Goal: Information Seeking & Learning: Learn about a topic

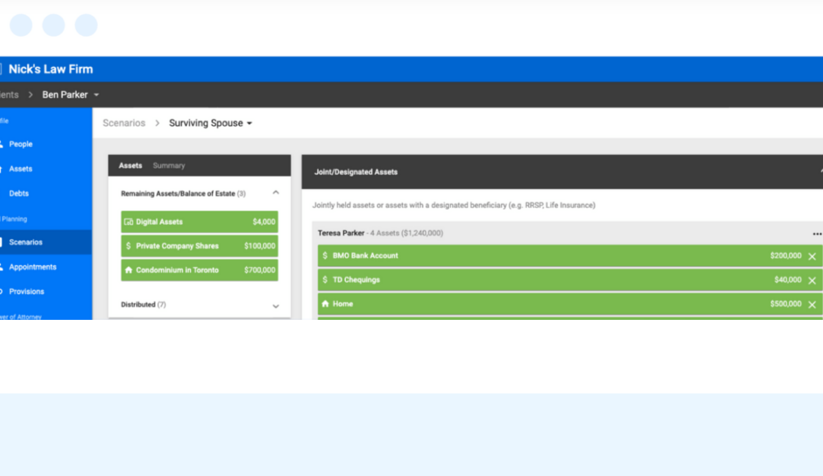
scroll to position [992, 0]
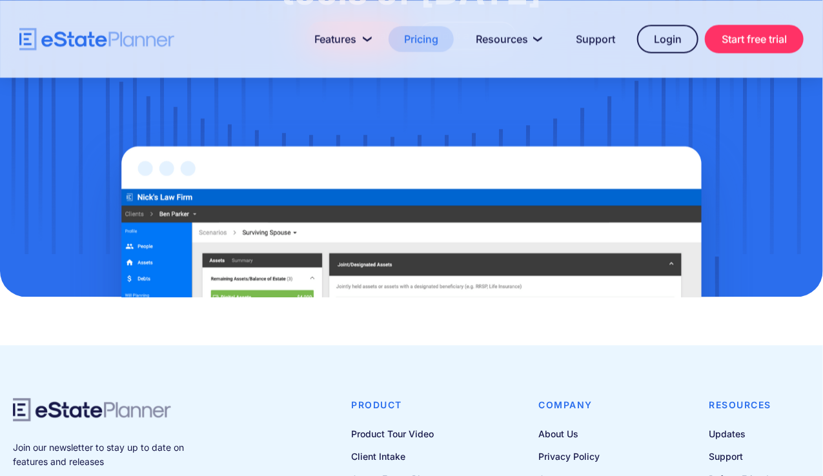
click at [414, 40] on link "Pricing" at bounding box center [420, 39] width 65 height 26
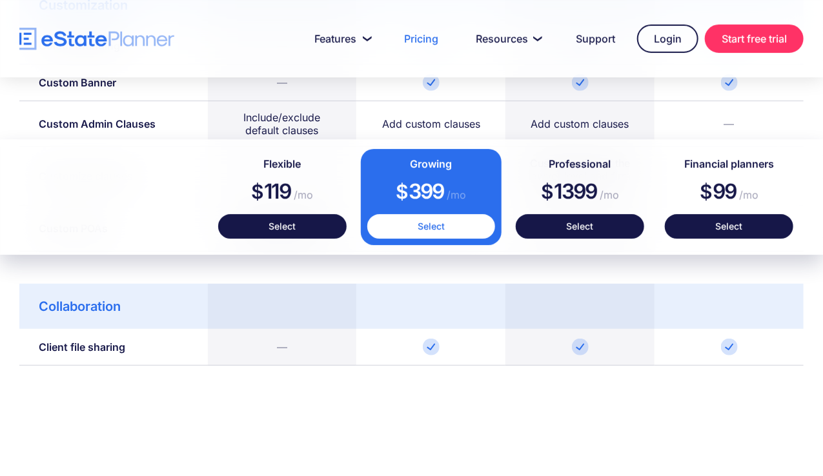
scroll to position [2104, 0]
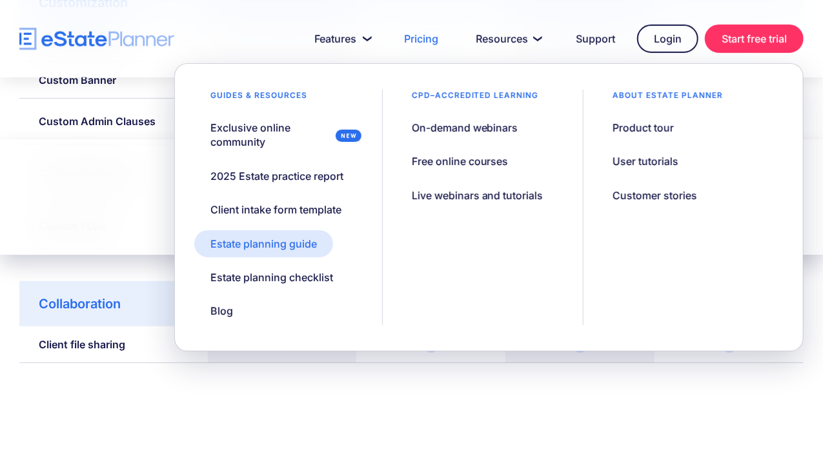
click at [276, 239] on div "Estate planning guide" at bounding box center [263, 244] width 106 height 14
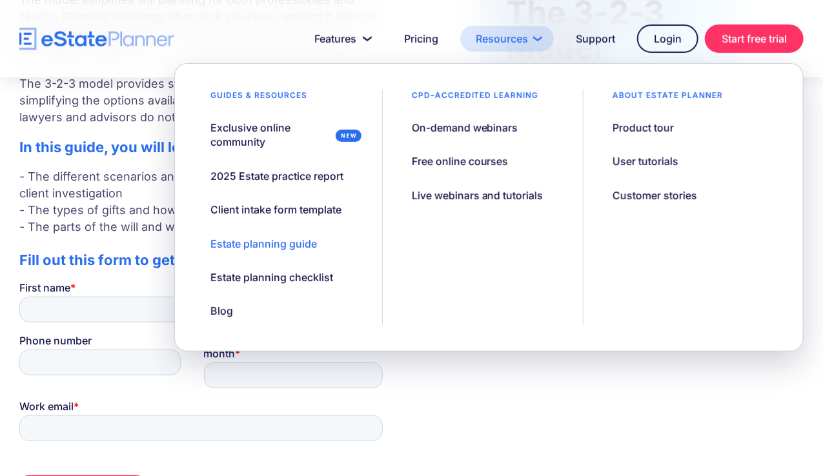
scroll to position [279, 0]
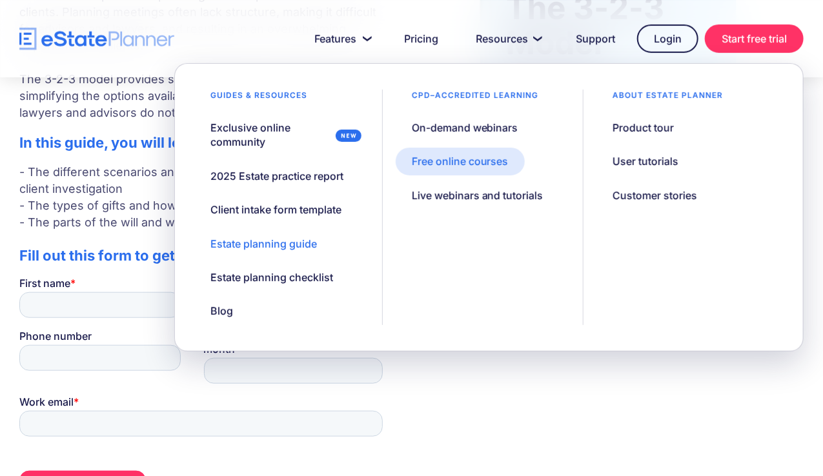
click at [458, 163] on div "Free online courses" at bounding box center [460, 161] width 97 height 14
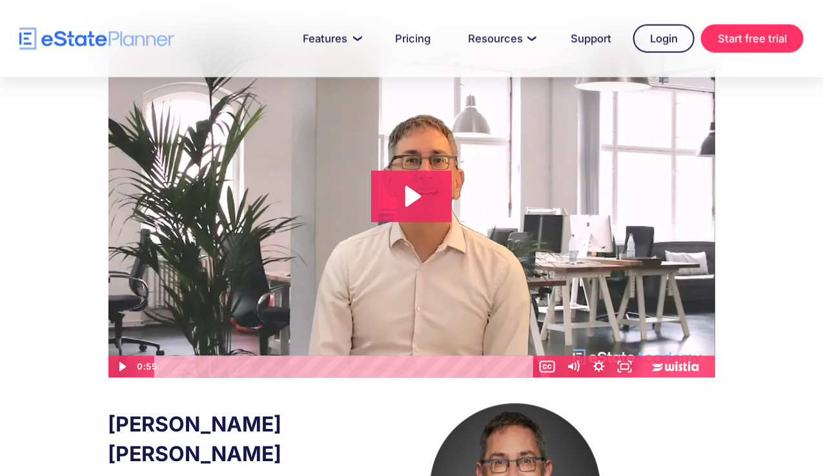
scroll to position [835, 0]
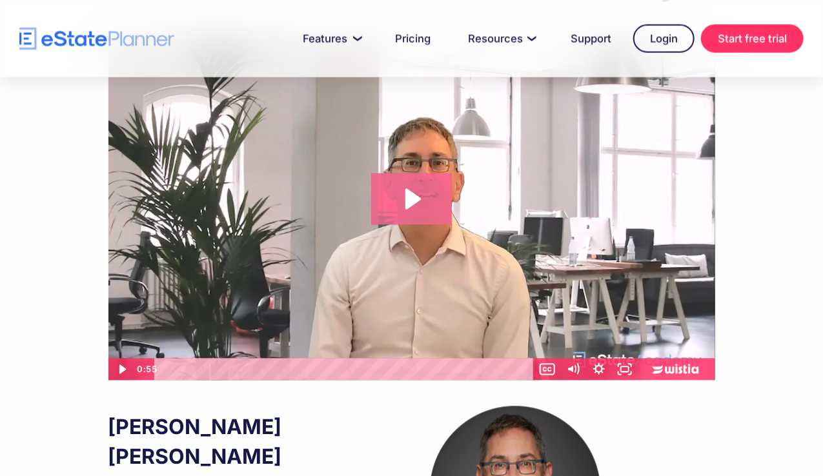
click at [426, 194] on icon "Play Video: Introduction to eState Academy" at bounding box center [411, 200] width 81 height 52
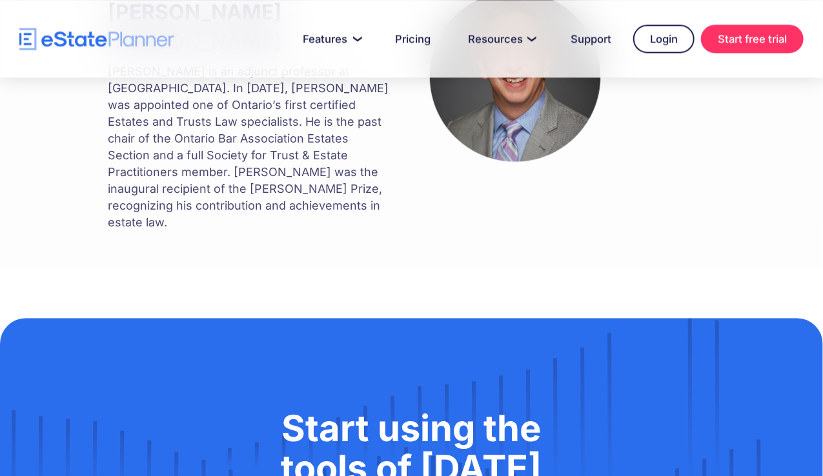
scroll to position [1230, 0]
